Goal: Task Accomplishment & Management: Manage account settings

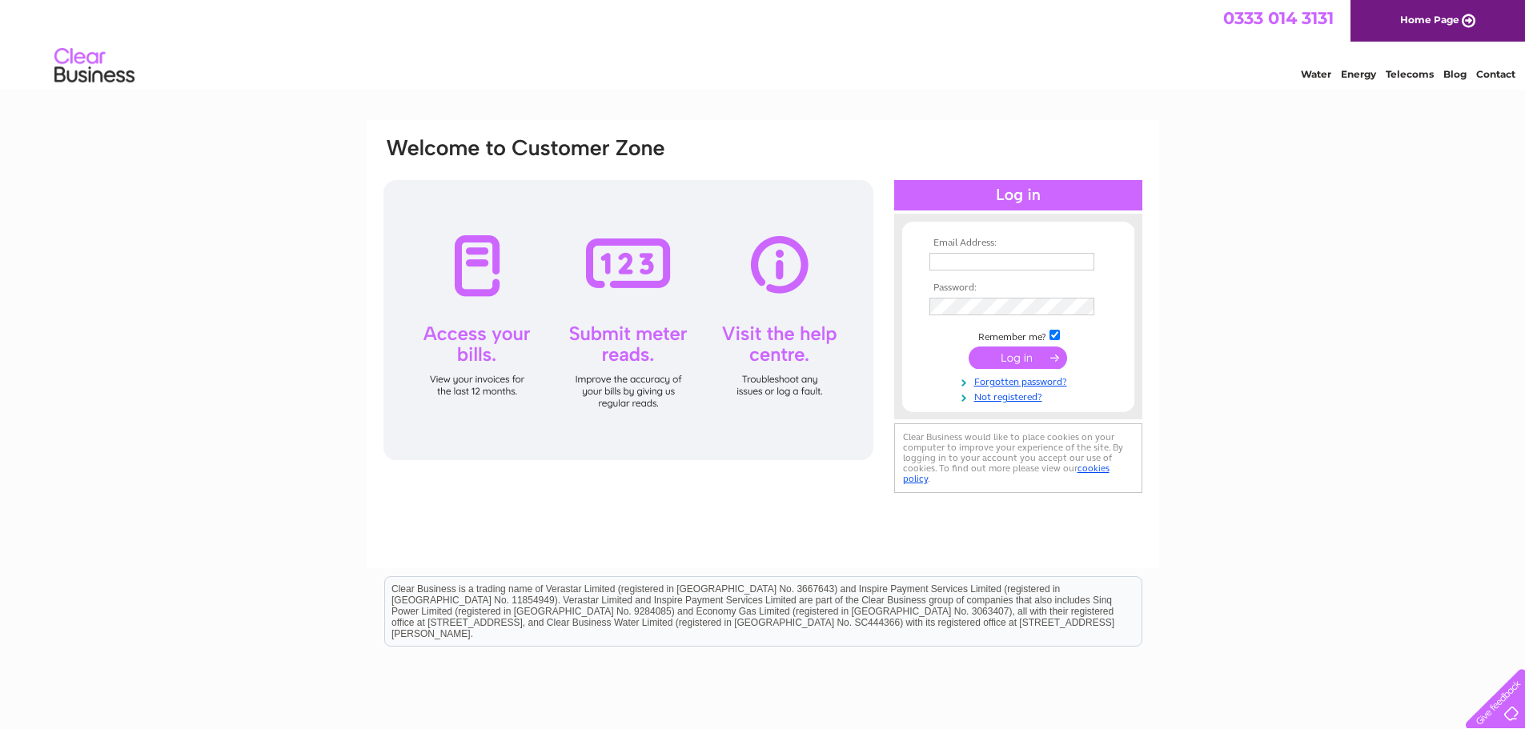
type input "[EMAIL_ADDRESS][DOMAIN_NAME]"
click at [1022, 357] on input "submit" at bounding box center [1018, 358] width 98 height 22
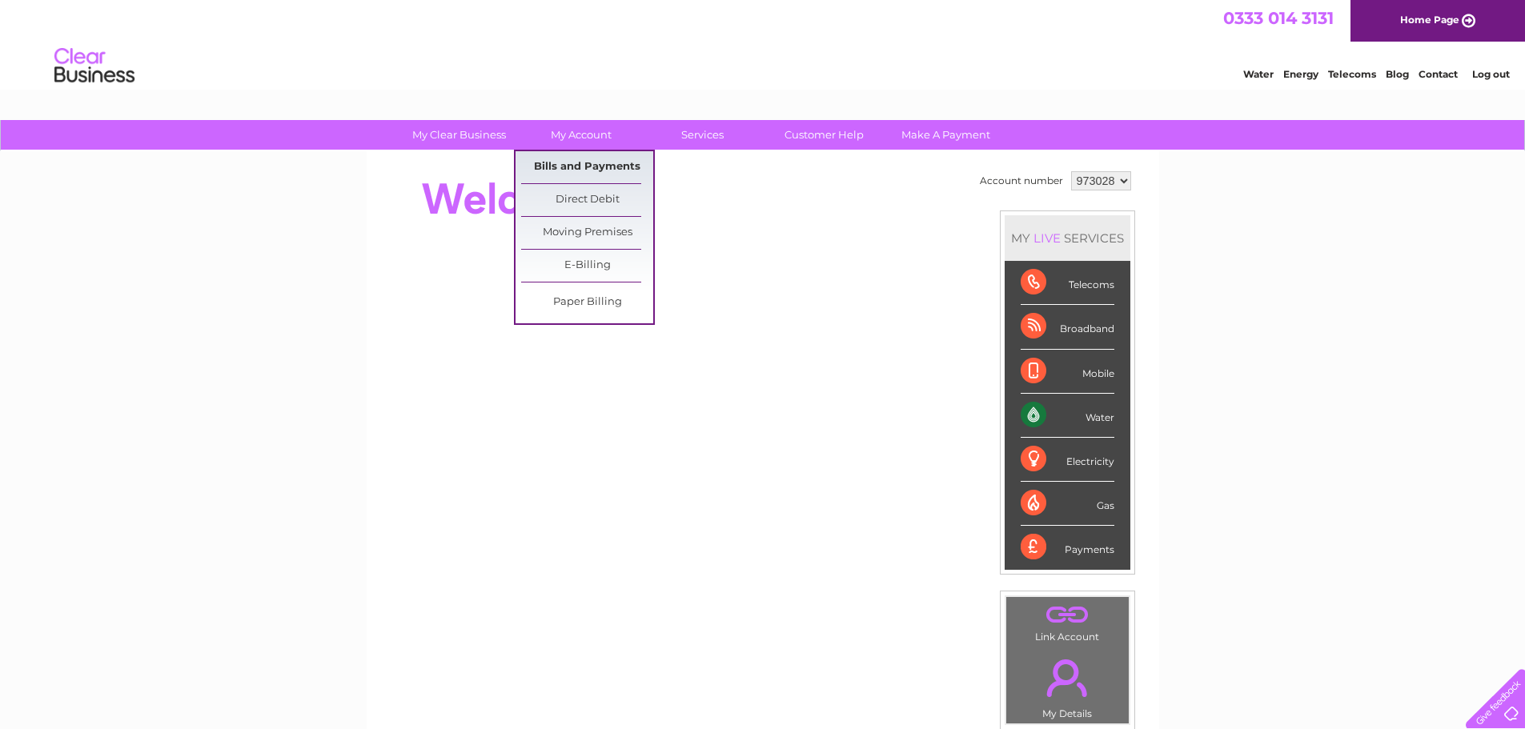
click at [596, 163] on link "Bills and Payments" at bounding box center [587, 167] width 132 height 32
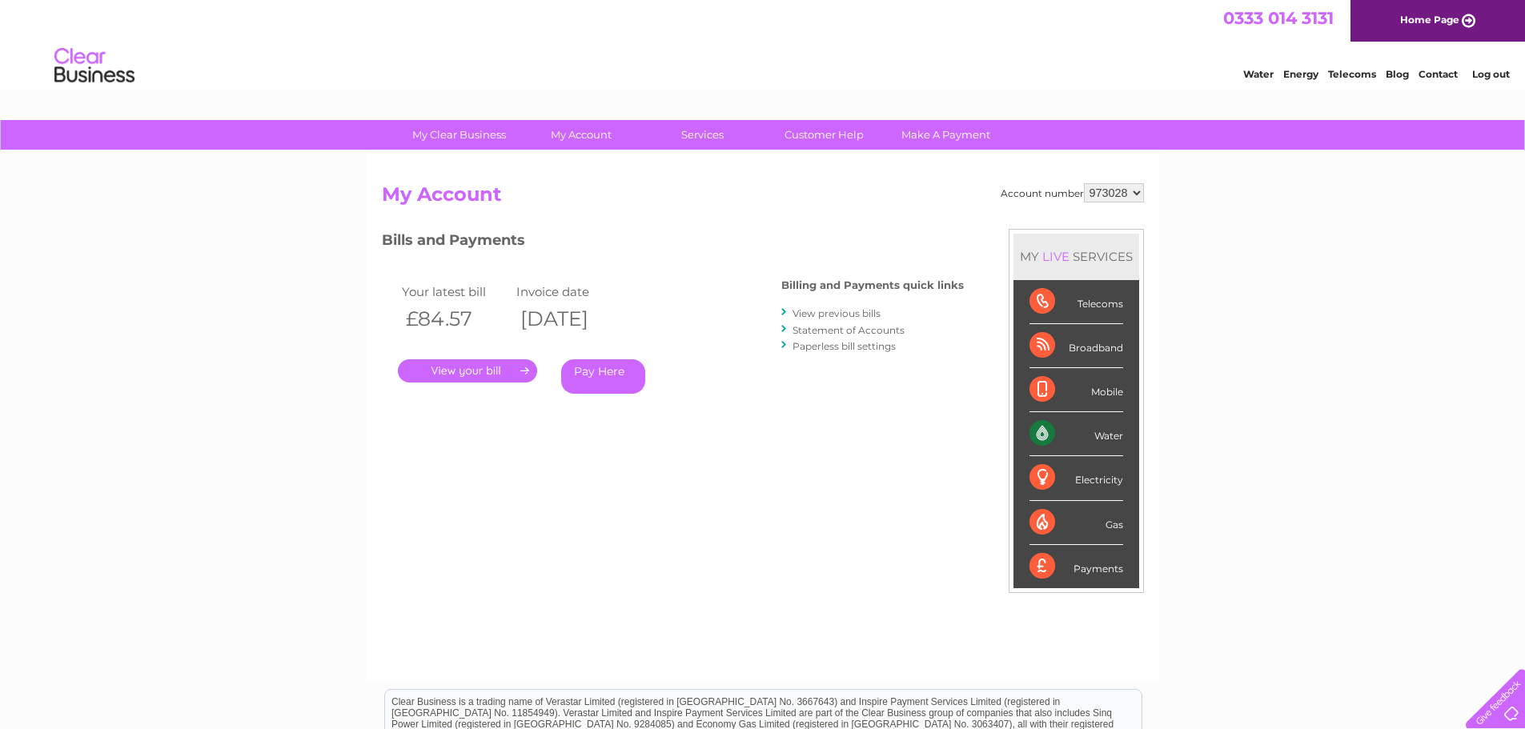
click at [491, 373] on link "." at bounding box center [467, 370] width 139 height 23
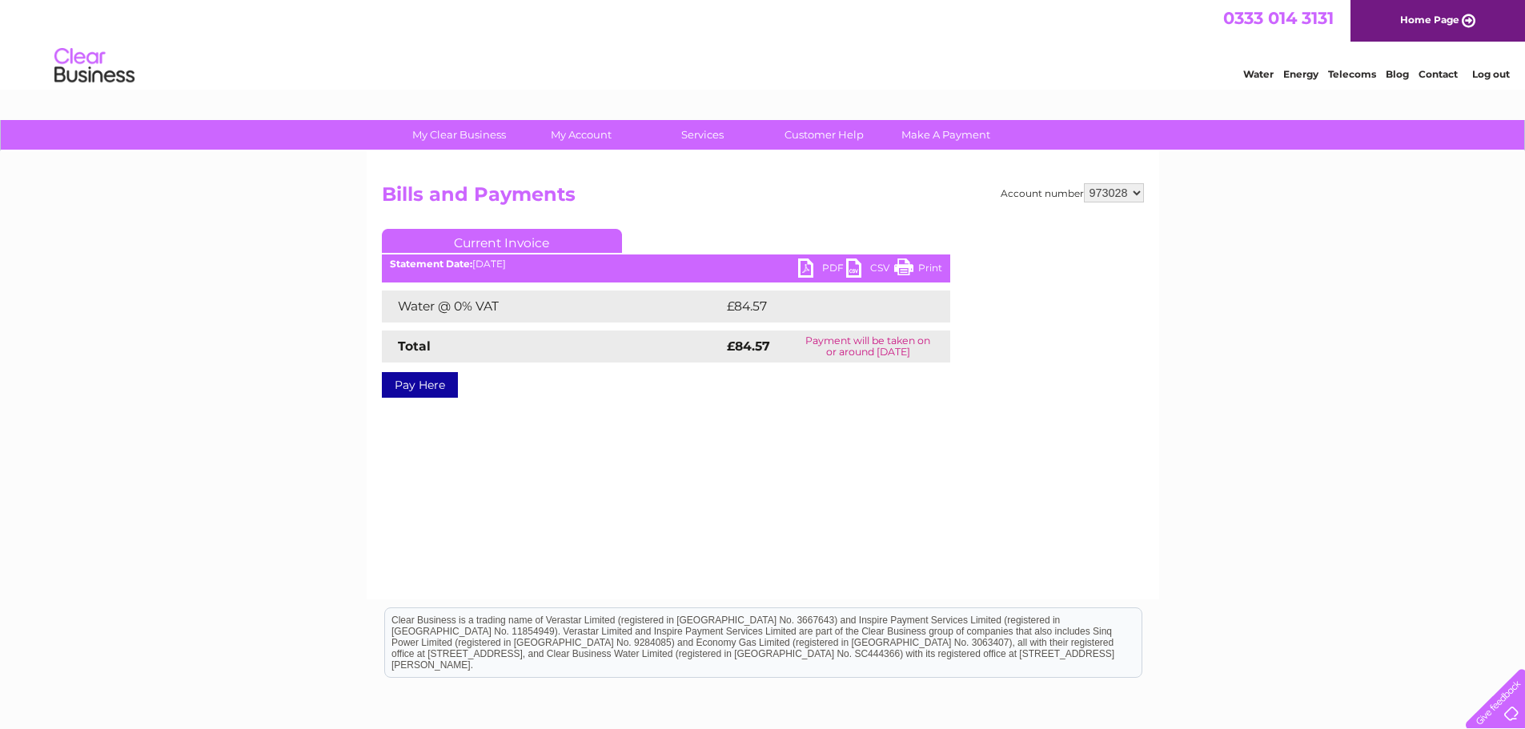
click at [812, 267] on link "PDF" at bounding box center [822, 270] width 48 height 23
